Goal: Information Seeking & Learning: Understand process/instructions

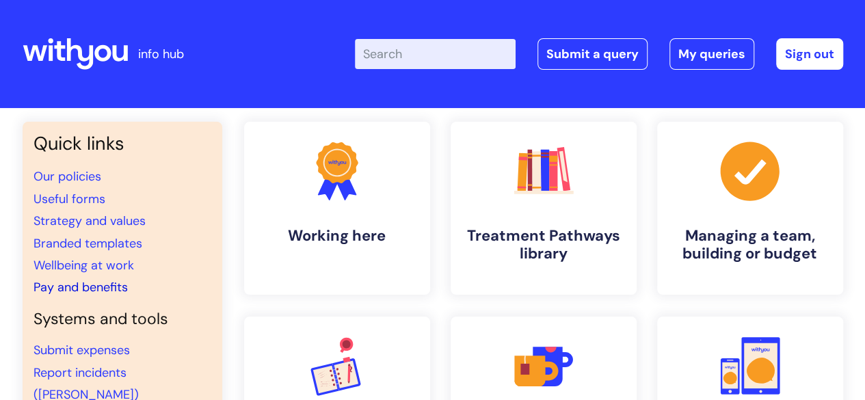
click at [112, 287] on link "Pay and benefits" at bounding box center [81, 287] width 94 height 16
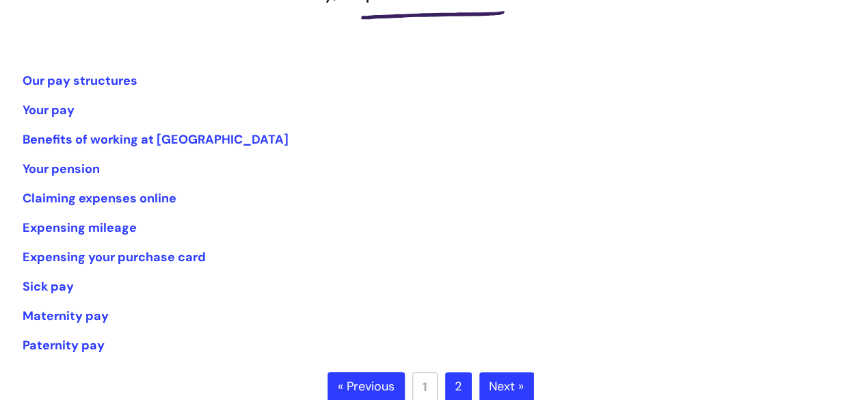
scroll to position [222, 0]
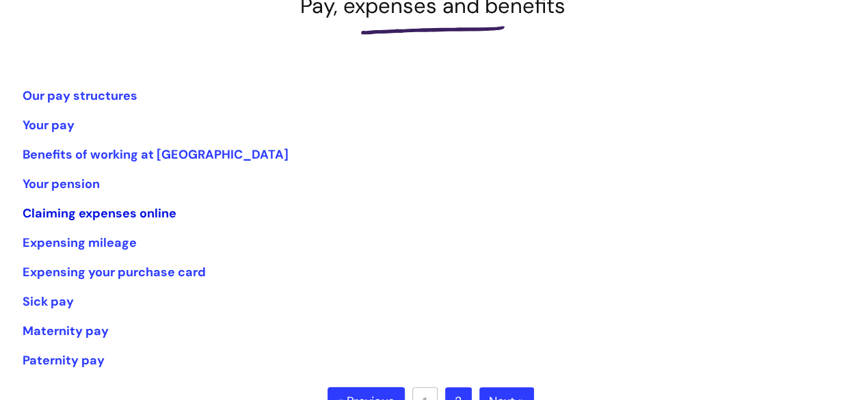
click at [152, 211] on link "Claiming expenses online" at bounding box center [100, 213] width 154 height 16
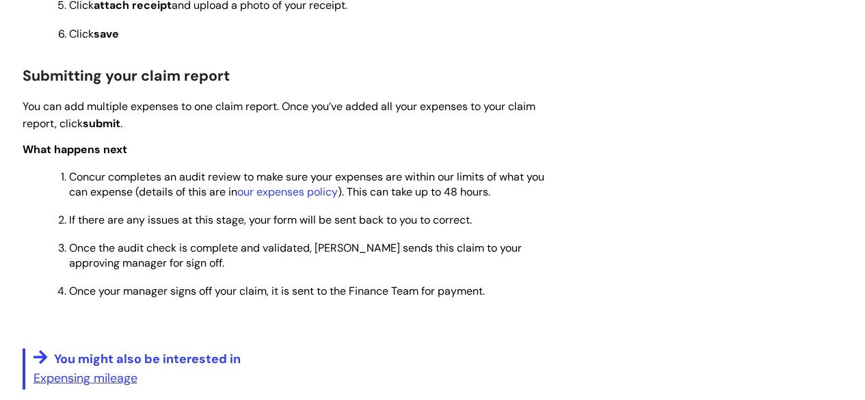
scroll to position [1501, 0]
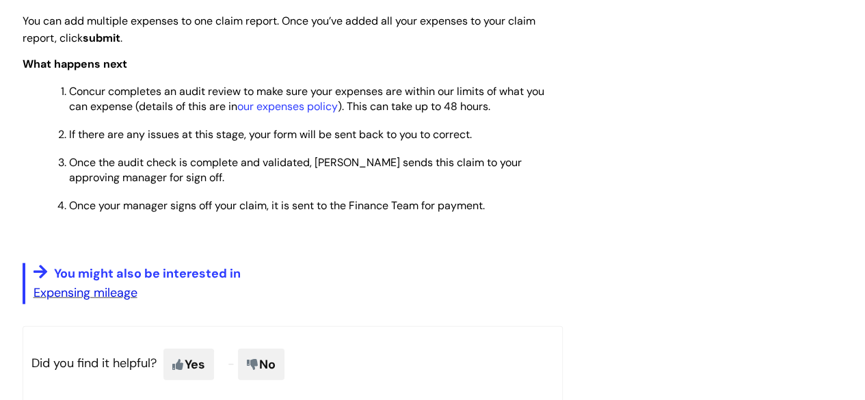
click at [114, 297] on link "Expensing mileage" at bounding box center [86, 292] width 104 height 16
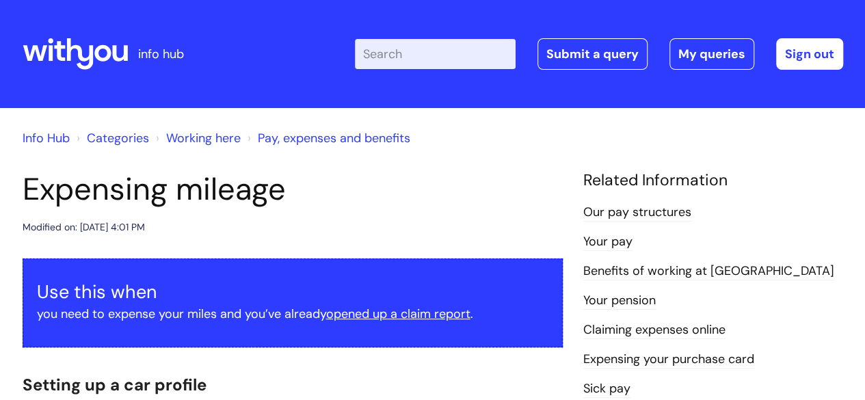
click at [488, 235] on div "Modified on: [DATE] 4:01 PM" at bounding box center [293, 227] width 540 height 17
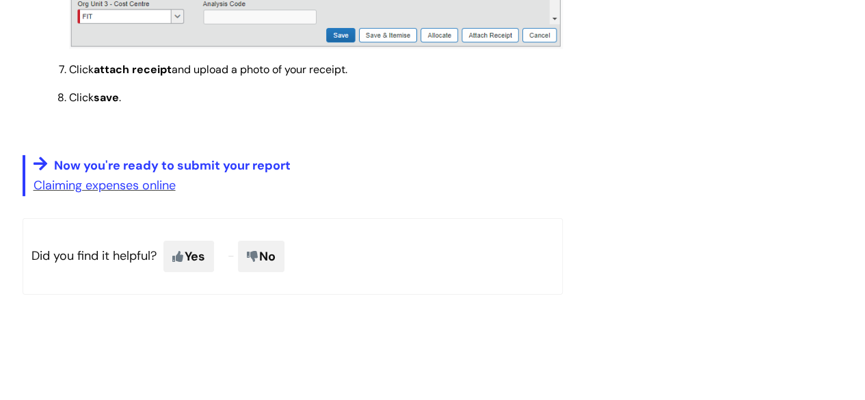
scroll to position [2191, 0]
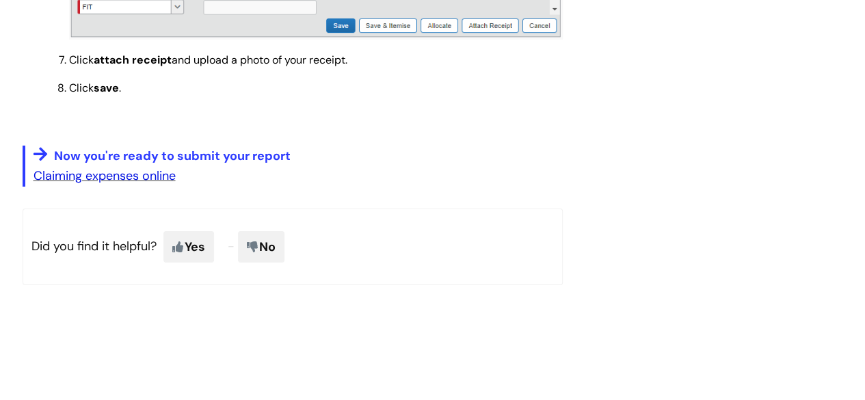
click at [152, 174] on link "Claiming expenses online" at bounding box center [105, 176] width 142 height 16
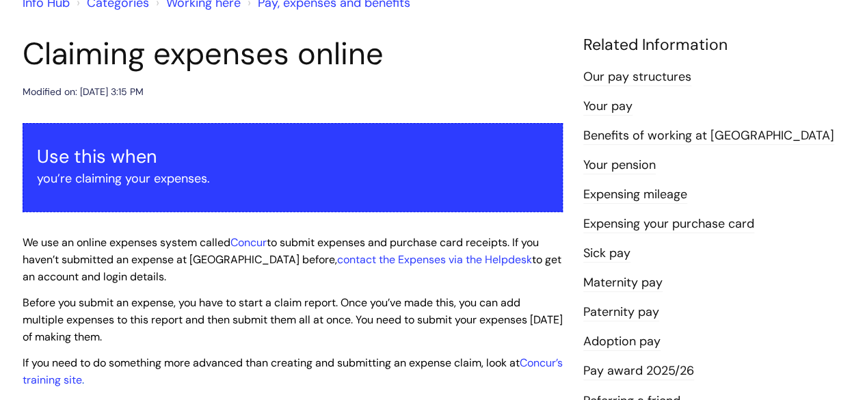
scroll to position [213, 0]
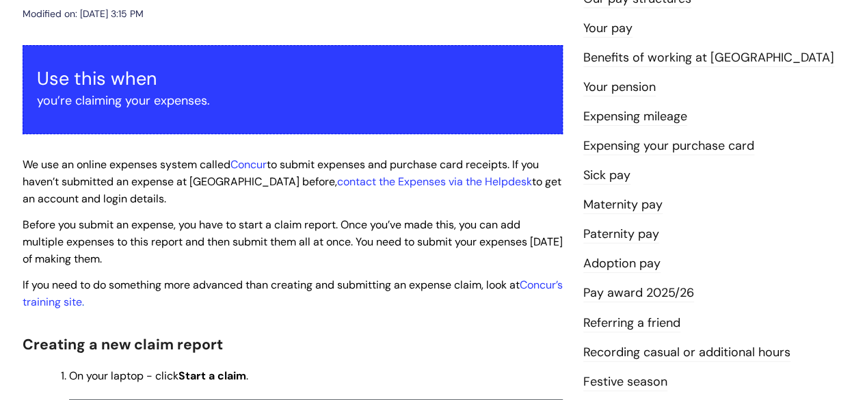
click at [621, 382] on link "Festive season" at bounding box center [625, 382] width 84 height 18
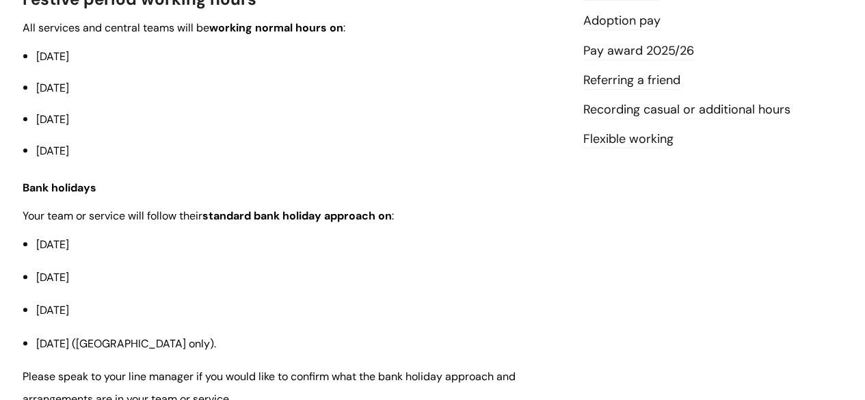
scroll to position [489, 0]
